Goal: Information Seeking & Learning: Check status

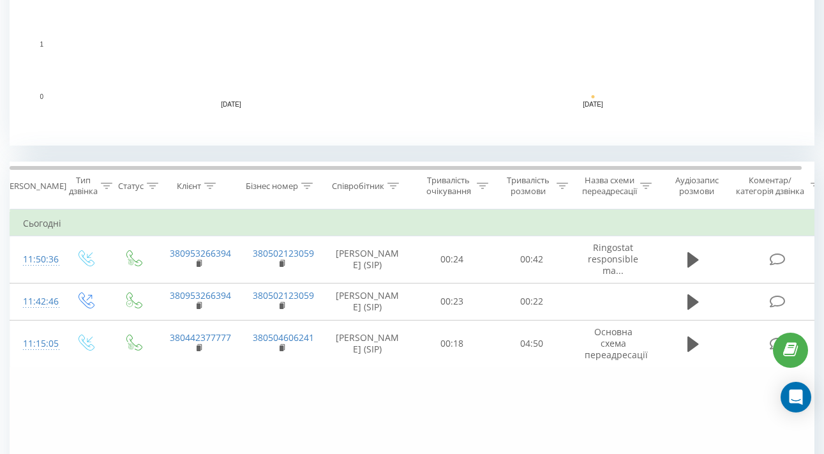
scroll to position [395, 0]
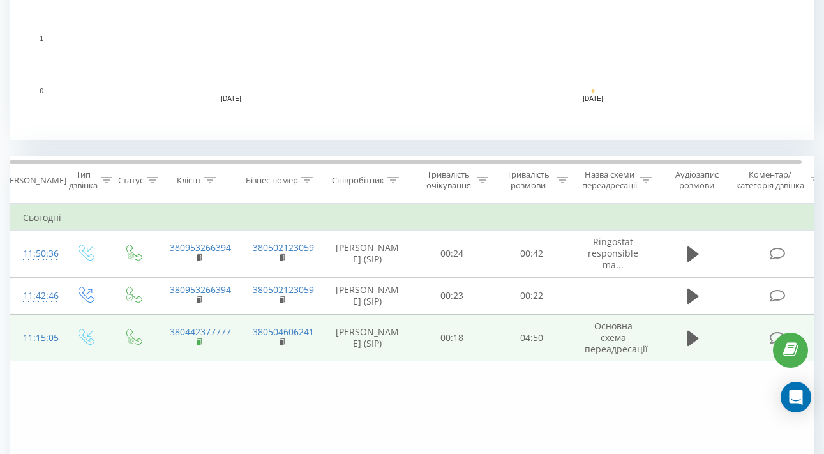
click at [200, 345] on rect at bounding box center [199, 343] width 4 height 6
click at [49, 346] on div "11:15:05" at bounding box center [36, 338] width 26 height 25
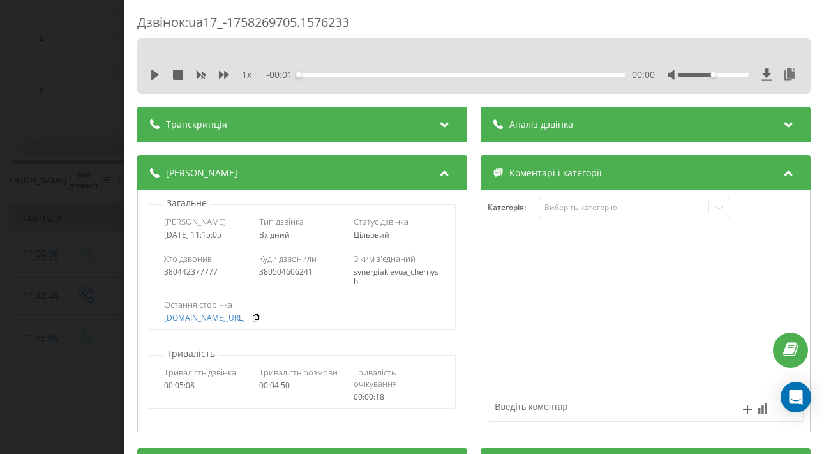
click at [343, 116] on div "Транскрипція" at bounding box center [302, 125] width 330 height 36
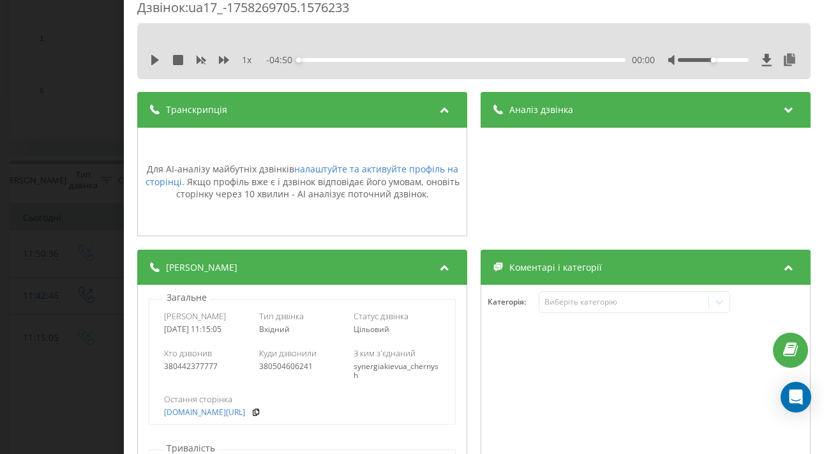
scroll to position [15, 0]
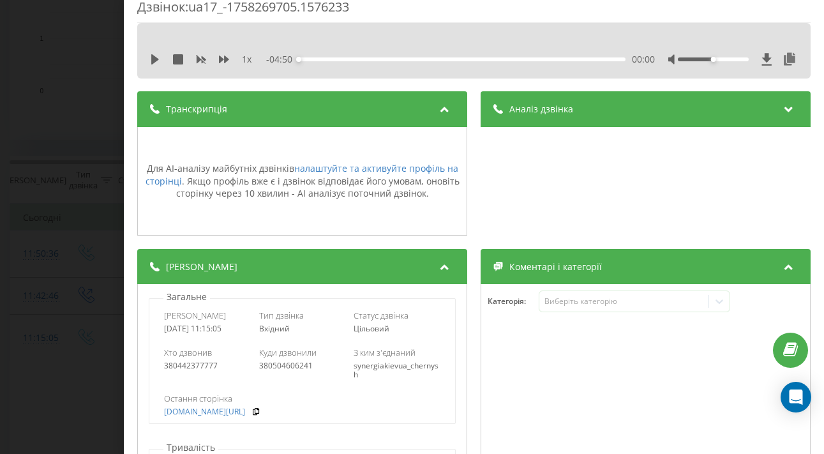
click at [781, 111] on icon at bounding box center [788, 107] width 15 height 13
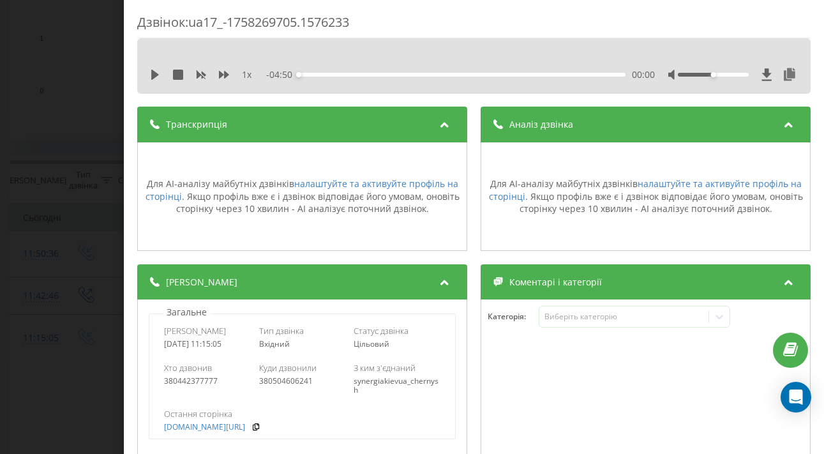
scroll to position [0, 0]
click at [158, 67] on div "1 x - 04:50 00:00 00:00" at bounding box center [474, 74] width 654 height 19
click at [151, 79] on icon at bounding box center [155, 75] width 10 height 10
click at [525, 74] on div "03:21" at bounding box center [461, 75] width 327 height 4
click at [538, 75] on div "03:22" at bounding box center [461, 75] width 327 height 4
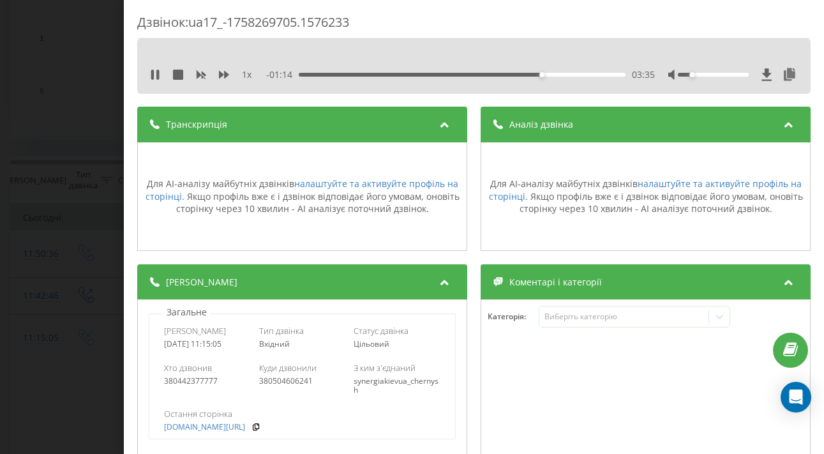
drag, startPoint x: 705, startPoint y: 73, endPoint x: 695, endPoint y: 73, distance: 9.6
click at [695, 73] on div at bounding box center [713, 75] width 71 height 4
click at [692, 71] on div at bounding box center [733, 74] width 130 height 13
click at [559, 73] on div "03:56" at bounding box center [461, 75] width 327 height 4
click at [154, 78] on icon at bounding box center [155, 75] width 10 height 10
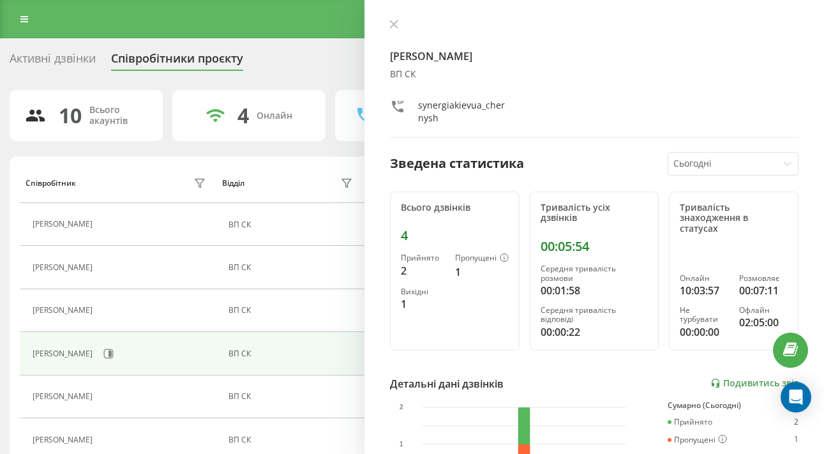
click at [732, 401] on div "Сумарно (Сьогодні)" at bounding box center [733, 405] width 131 height 9
click at [732, 378] on div "Черниш Юлія ВП СК synergiakievua_chernysh Зведена статистика Сьогодні Всього дз…" at bounding box center [595, 227] width 460 height 454
click at [732, 378] on link "Подивитись звіт" at bounding box center [755, 383] width 88 height 11
click at [733, 376] on div "Детальні дані дзвінків Подивитись звіт" at bounding box center [594, 383] width 409 height 15
click at [733, 378] on link "Подивитись звіт" at bounding box center [755, 383] width 88 height 11
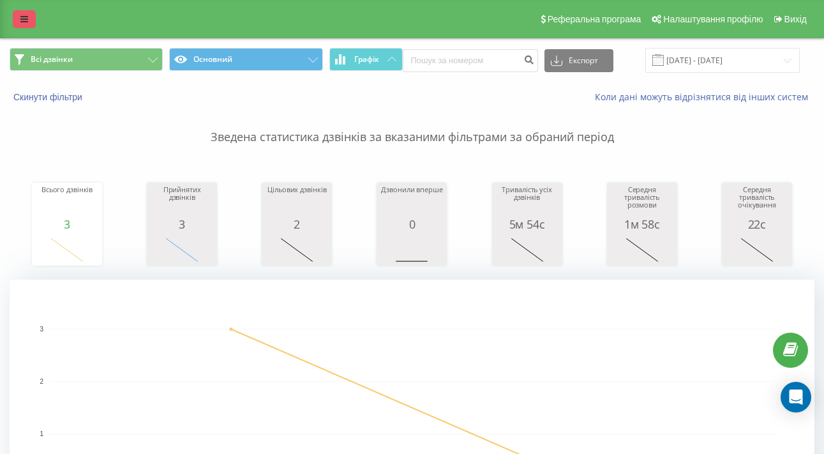
click at [24, 22] on icon at bounding box center [24, 19] width 8 height 9
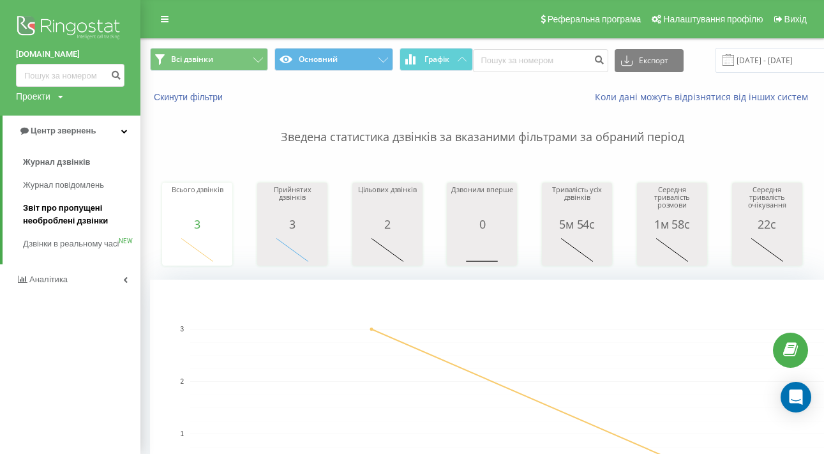
click at [69, 202] on span "Звіт про пропущені необроблені дзвінки" at bounding box center [78, 215] width 111 height 26
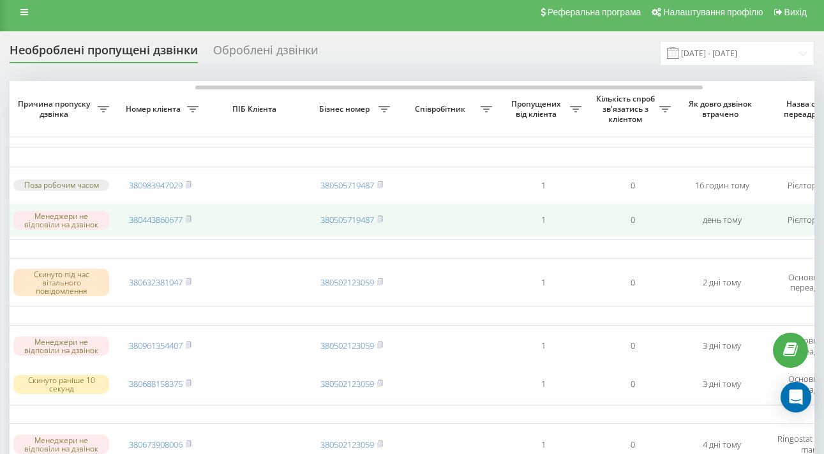
scroll to position [10, 0]
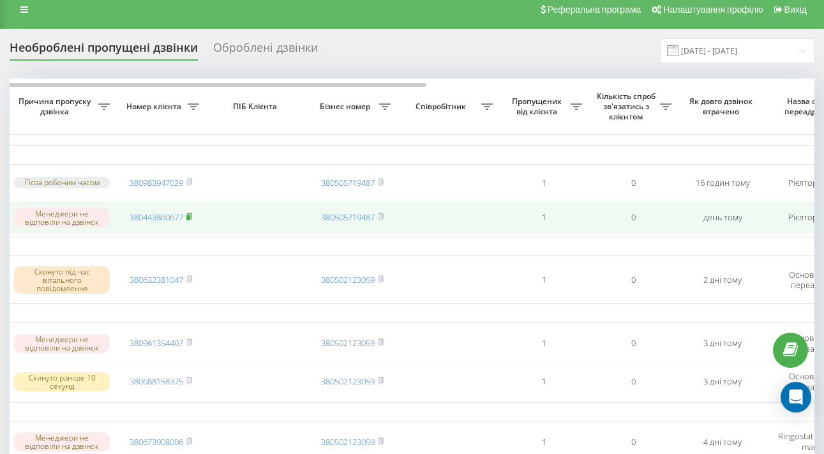
click at [190, 220] on icon at bounding box center [189, 217] width 6 height 8
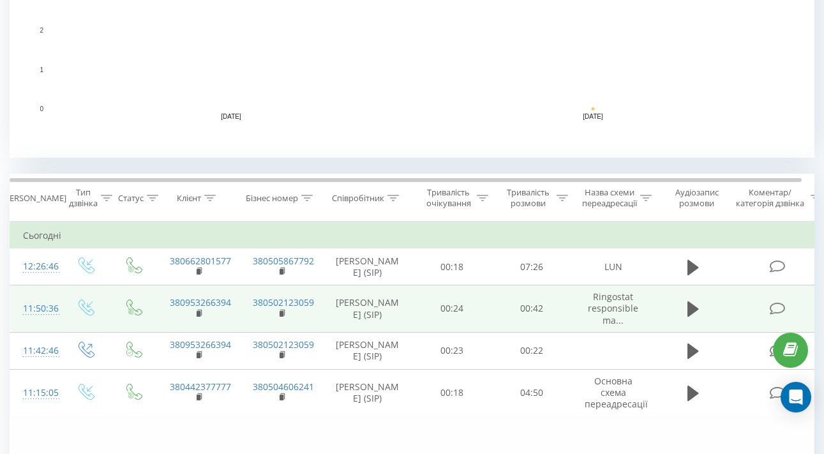
scroll to position [378, 0]
